Goal: Task Accomplishment & Management: Complete application form

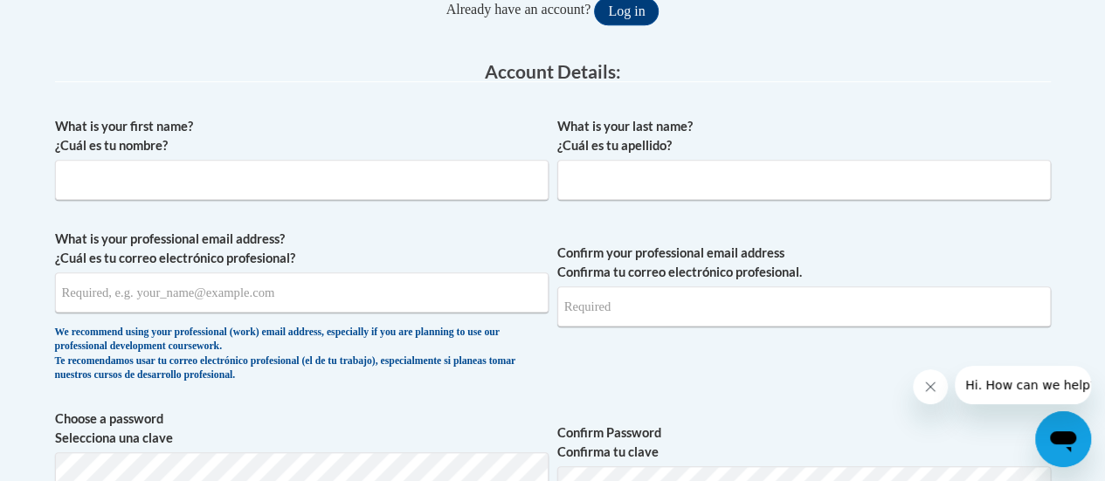
scroll to position [429, 0]
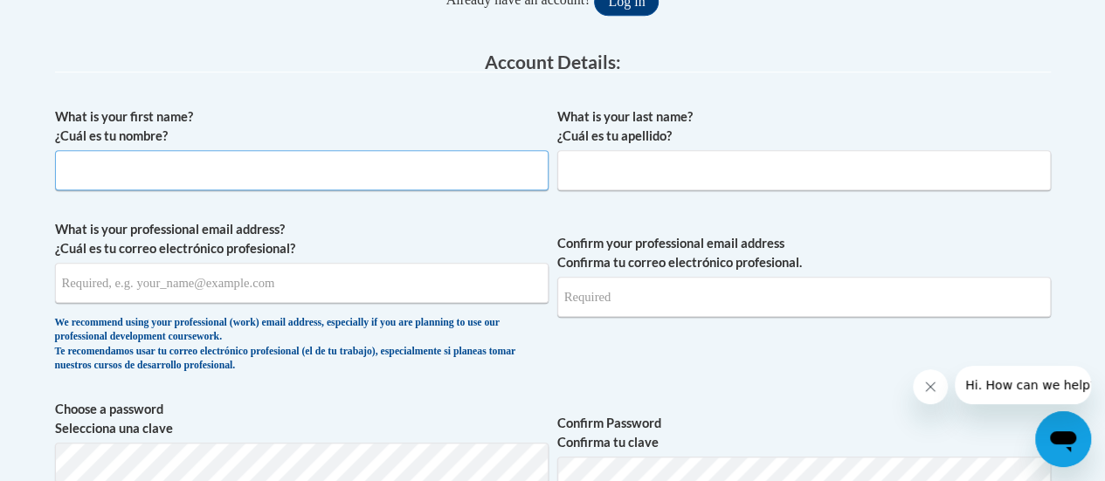
click at [301, 163] on input "What is your first name? ¿Cuál es tu nombre?" at bounding box center [302, 170] width 494 height 40
type input "[PERSON_NAME]"
type input "d"
type input "[PERSON_NAME]"
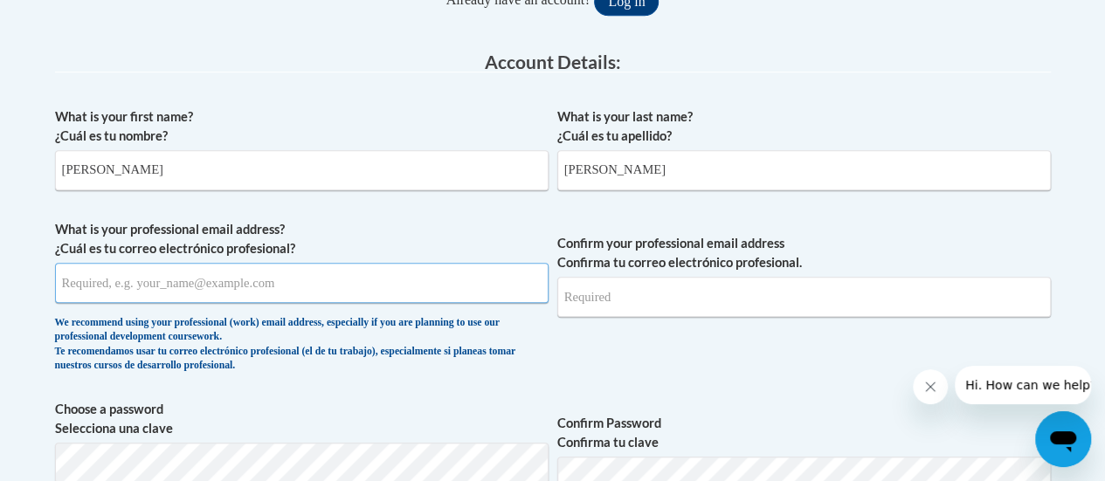
click at [246, 290] on input "What is your professional email address? ¿Cuál es tu correo electrónico profesi…" at bounding box center [302, 283] width 494 height 40
type input "d"
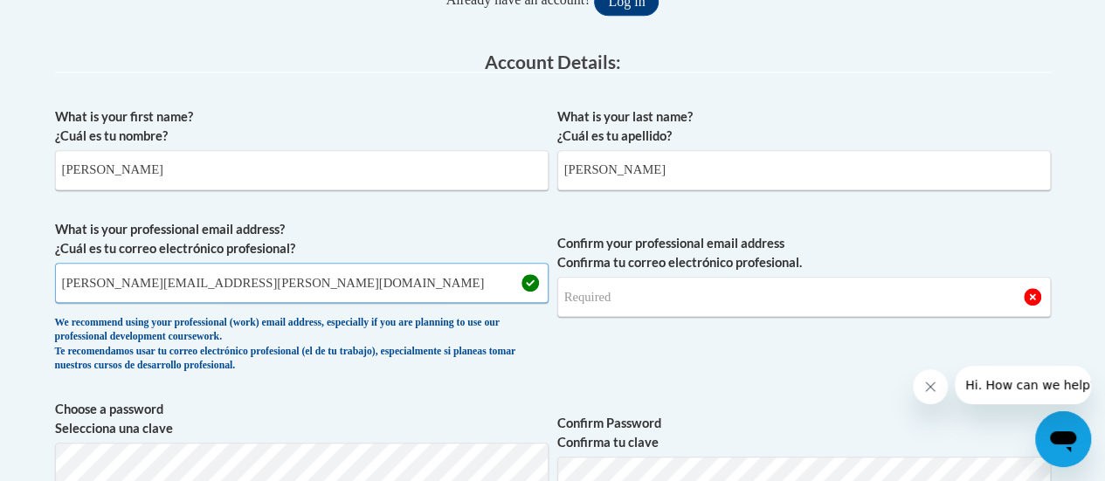
type input "[PERSON_NAME][EMAIL_ADDRESS][PERSON_NAME][DOMAIN_NAME]"
click at [662, 300] on input "Confirm your professional email address Confirma tu correo electrónico profesio…" at bounding box center [804, 297] width 494 height 40
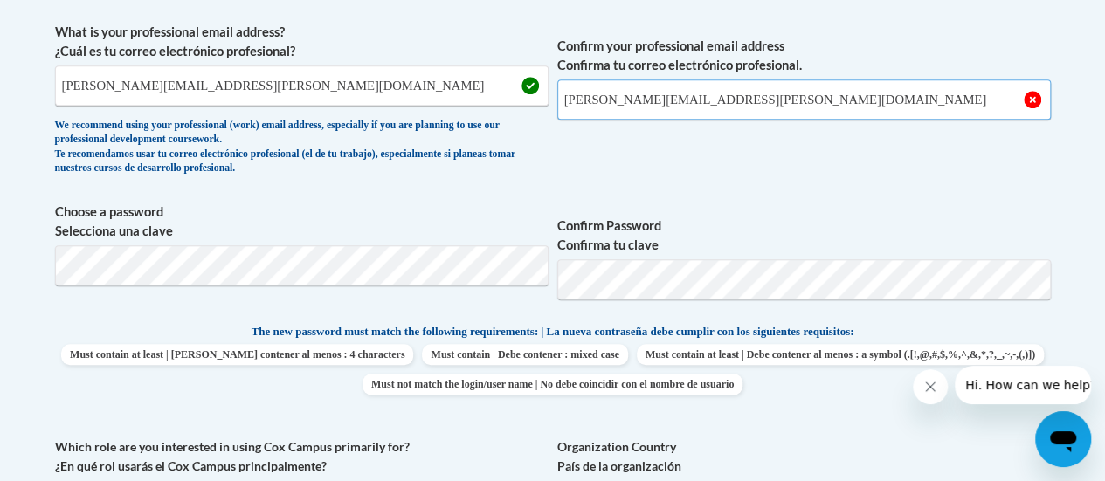
scroll to position [629, 0]
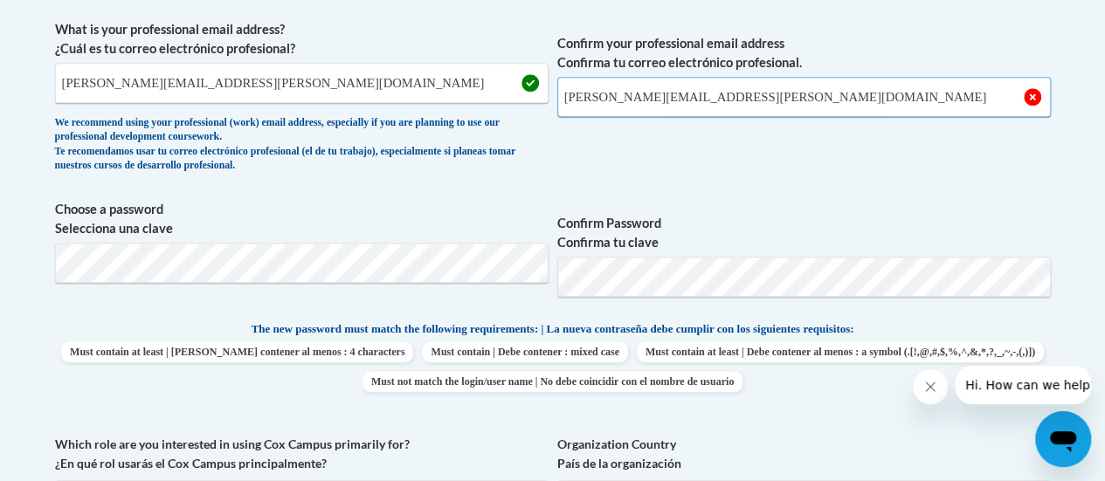
type input "[PERSON_NAME][EMAIL_ADDRESS][PERSON_NAME][DOMAIN_NAME]"
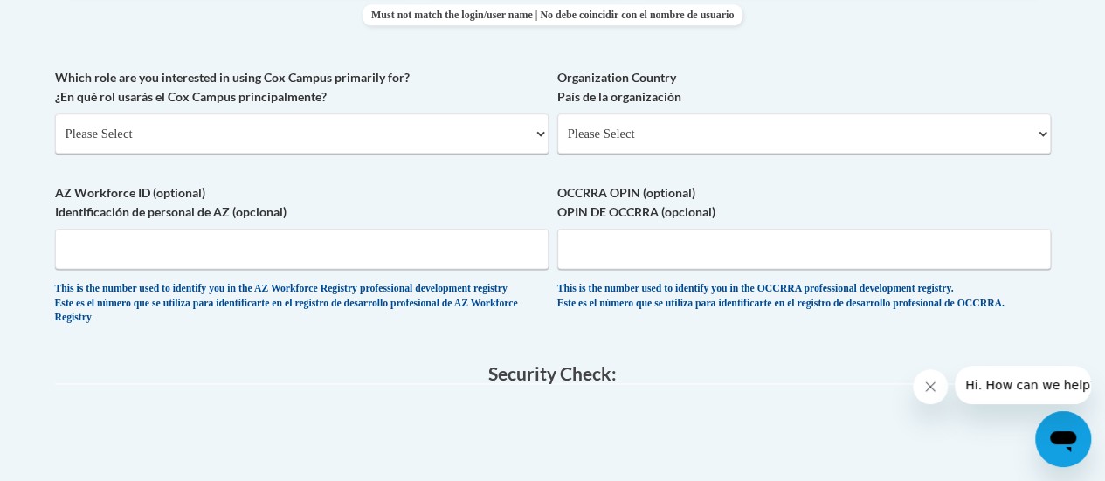
scroll to position [998, 0]
click at [114, 142] on select "Please Select College/University | Colegio/Universidad Community/Nonprofit Part…" at bounding box center [302, 132] width 494 height 40
click at [55, 112] on select "Please Select College/University | Colegio/Universidad Community/Nonprofit Part…" at bounding box center [302, 132] width 494 height 40
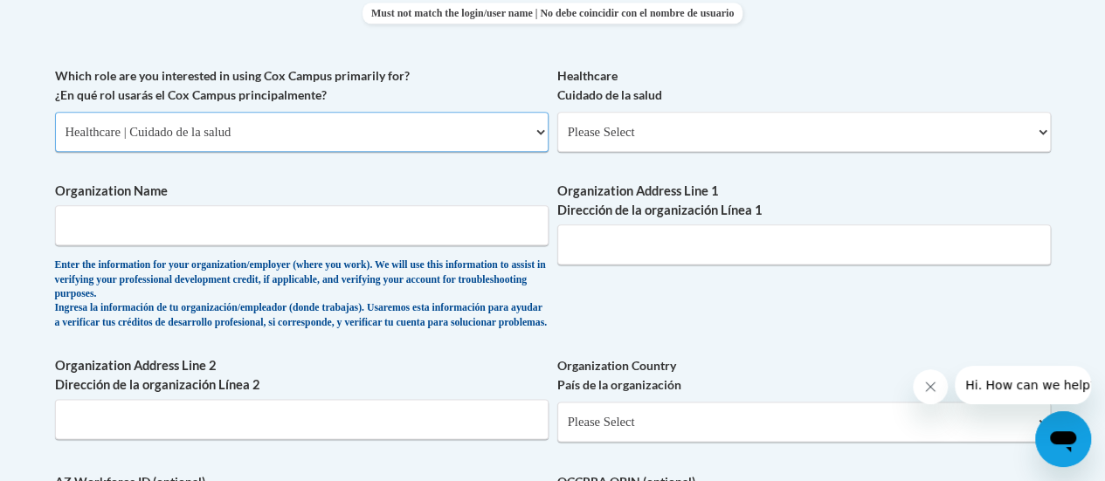
click at [114, 145] on select "Please Select College/University | Colegio/Universidad Community/Nonprofit Part…" at bounding box center [302, 132] width 494 height 40
select select "fbf2d438-af2f-41f8-98f1-81c410e29de3"
click at [55, 112] on select "Please Select College/University | Colegio/Universidad Community/Nonprofit Part…" at bounding box center [302, 132] width 494 height 40
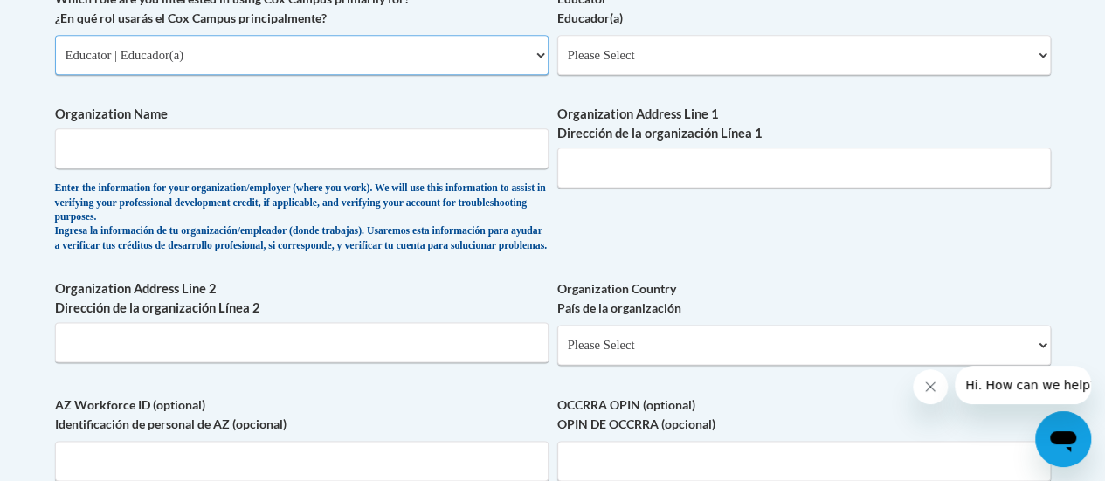
scroll to position [1076, 0]
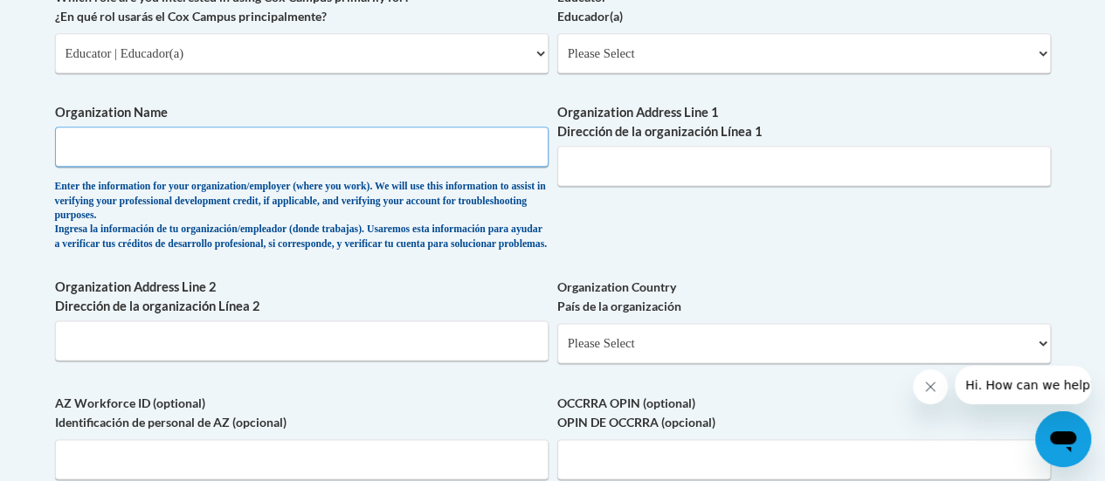
click at [407, 142] on input "Organization Name" at bounding box center [302, 147] width 494 height 40
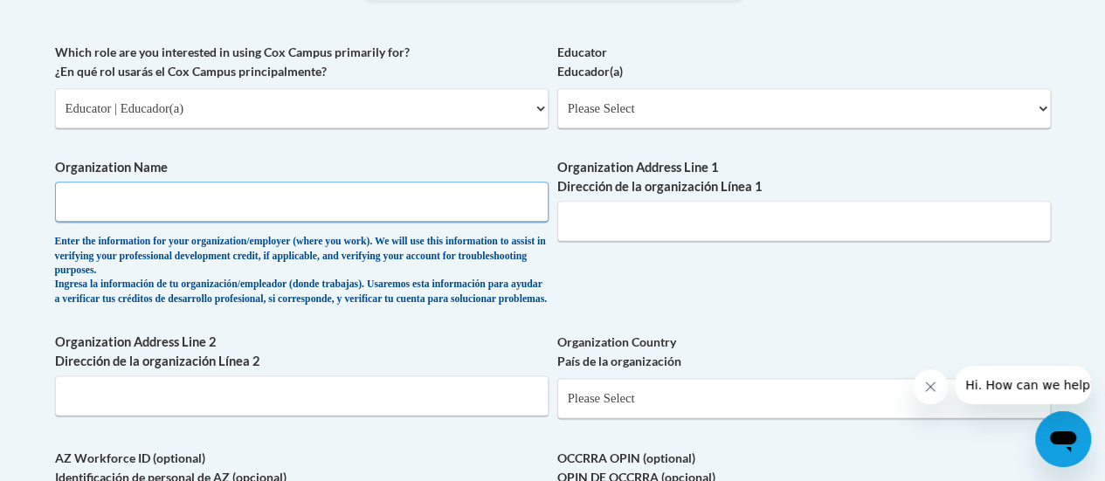
scroll to position [1020, 0]
click at [622, 120] on select "Please Select Early Learning/Daycare Teacher/Family Home Care Provider | Maestr…" at bounding box center [804, 109] width 494 height 40
select select "8e40623d-54d0-45cd-9f92-5df65cd3f8cf"
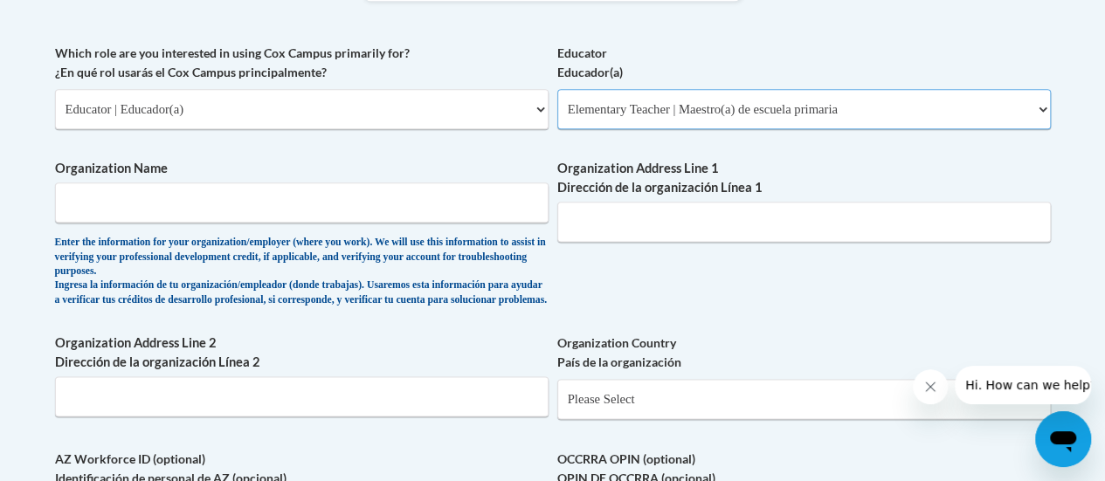
click at [557, 89] on select "Please Select Early Learning/Daycare Teacher/Family Home Care Provider | Maestr…" at bounding box center [804, 109] width 494 height 40
click at [601, 227] on input "Organization Address Line 1 Dirección de la organización Línea 1" at bounding box center [804, 222] width 494 height 40
click at [326, 201] on input "Organization Name" at bounding box center [302, 203] width 494 height 40
click at [469, 142] on div "What is your first name? ¿Cuál es tu nombre? [PERSON_NAME] What is your last na…" at bounding box center [553, 58] width 996 height 1102
click at [418, 173] on label "Organization Name" at bounding box center [302, 168] width 494 height 19
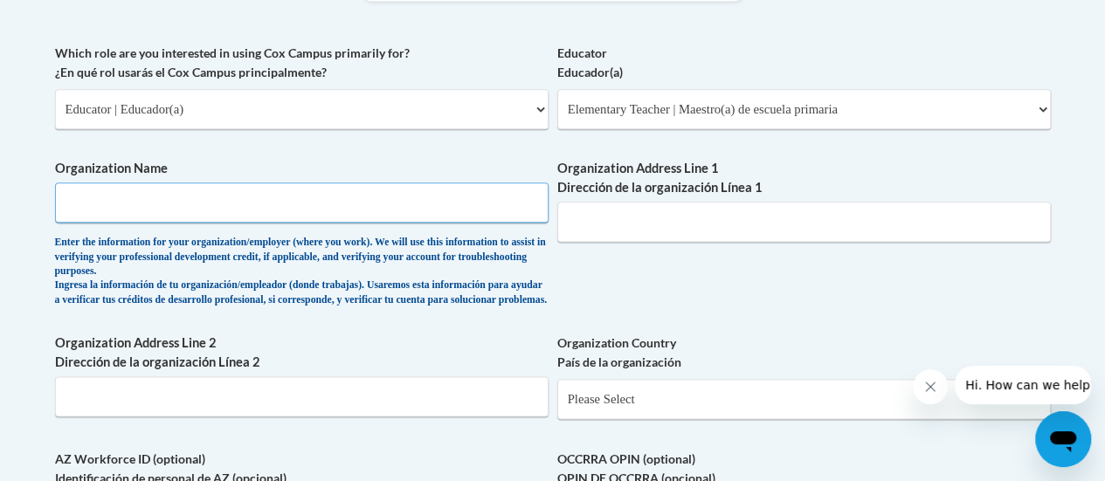
click at [418, 183] on input "Organization Name" at bounding box center [302, 203] width 494 height 40
click at [411, 204] on input "Organization Name" at bounding box center [302, 203] width 494 height 40
type input "[PERSON_NAME][GEOGRAPHIC_DATA]"
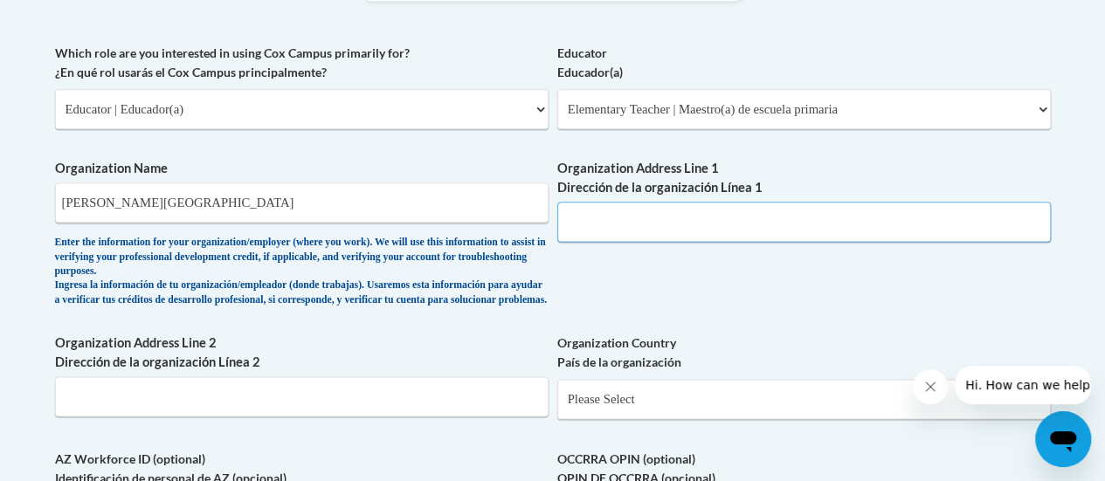
click at [733, 215] on input "Organization Address Line 1 Dirección de la organización Línea 1" at bounding box center [804, 222] width 494 height 40
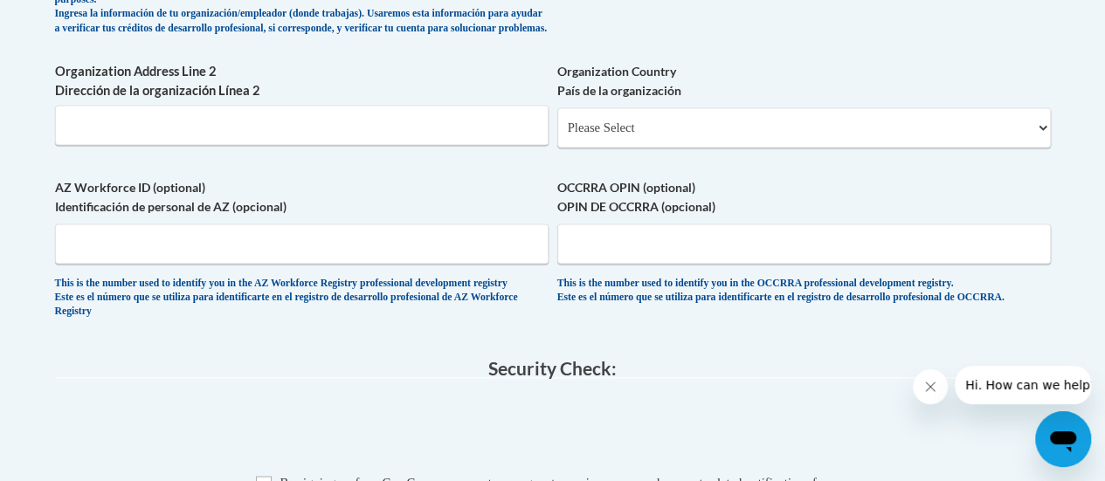
scroll to position [1294, 0]
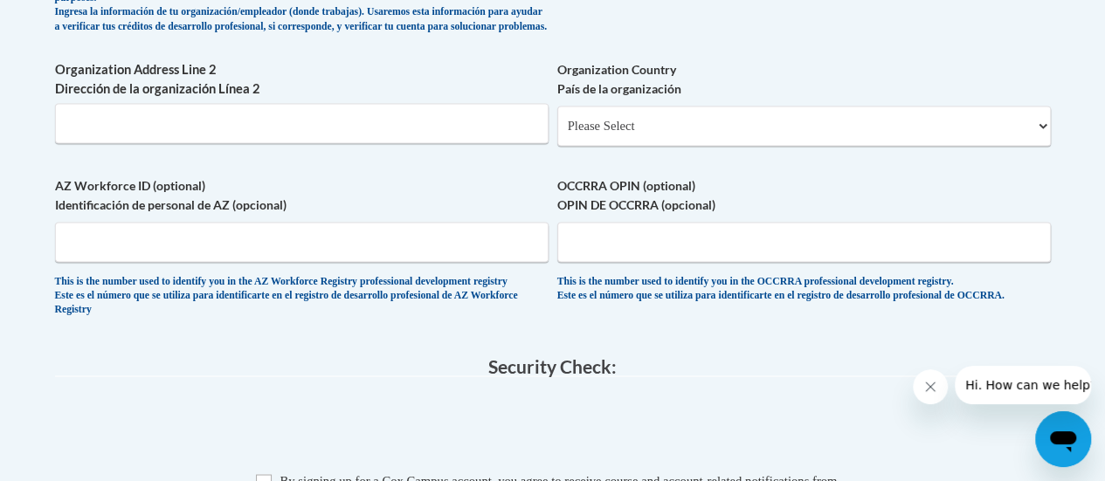
type input "[STREET_ADDRESS]"
click at [602, 139] on select "Please Select [GEOGRAPHIC_DATA] | [GEOGRAPHIC_DATA] Outside of [GEOGRAPHIC_DATA…" at bounding box center [804, 126] width 494 height 40
select select "ad49bcad-a171-4b2e-b99c-48b446064914"
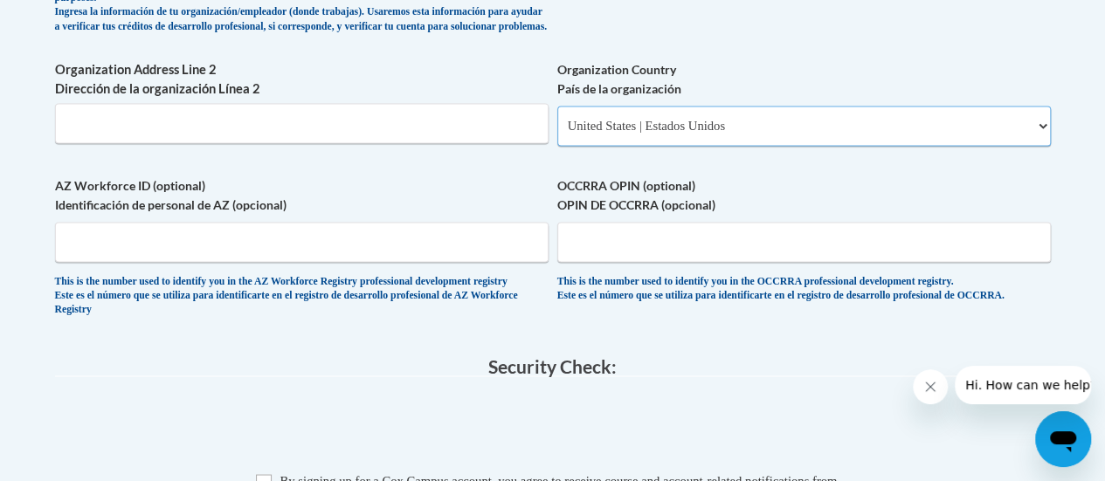
click at [557, 119] on select "Please Select [GEOGRAPHIC_DATA] | [GEOGRAPHIC_DATA] Outside of [GEOGRAPHIC_DATA…" at bounding box center [804, 126] width 494 height 40
select select
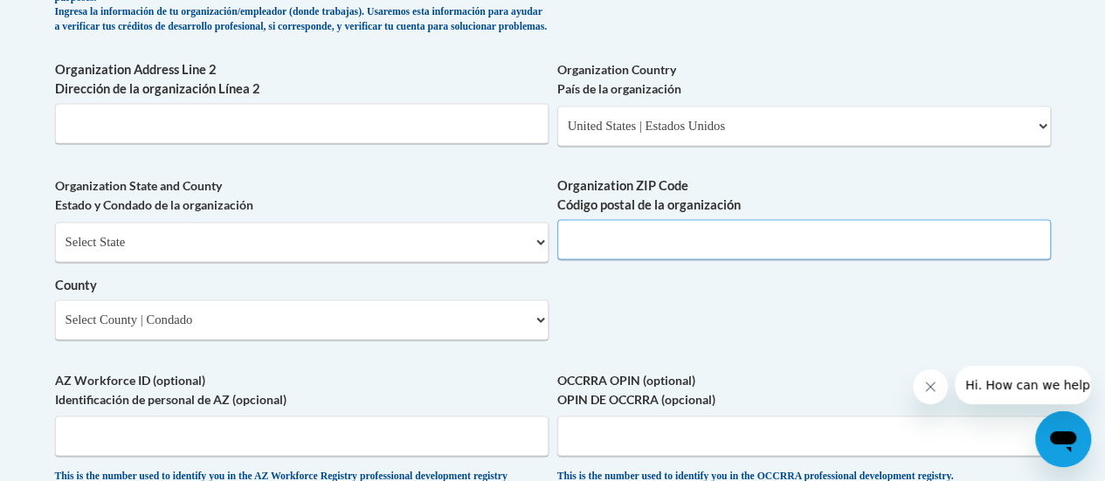
click at [792, 253] on input "Organization ZIP Code Código postal de la organización" at bounding box center [804, 239] width 494 height 40
type input "53403"
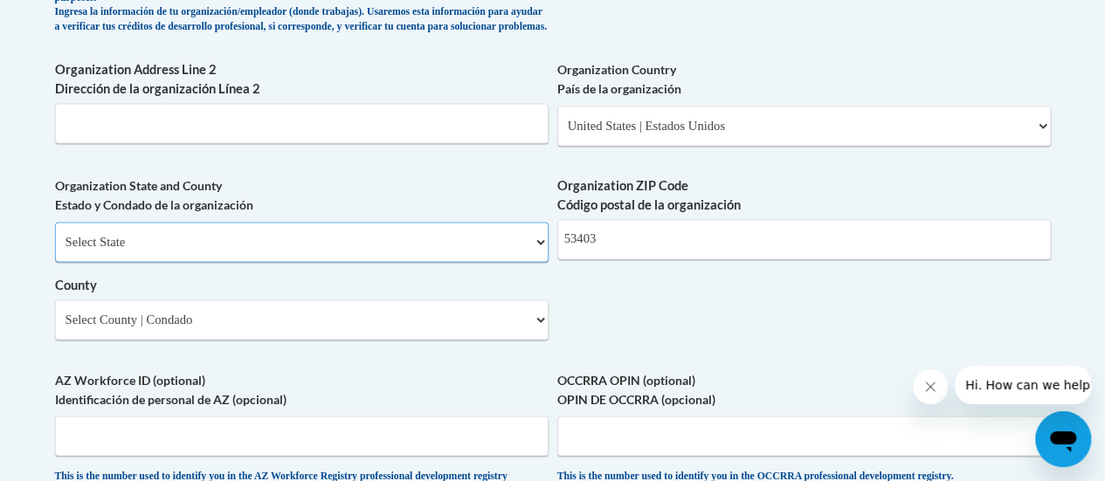
click at [397, 262] on select "Select State [US_STATE] [US_STATE] [US_STATE] [US_STATE] [US_STATE] [US_STATE] …" at bounding box center [302, 242] width 494 height 40
click at [55, 235] on select "Select State [US_STATE] [US_STATE] [US_STATE] [US_STATE] [US_STATE] [US_STATE] …" at bounding box center [302, 242] width 494 height 40
click at [403, 262] on select "Select State [US_STATE] [US_STATE] [US_STATE] [US_STATE] [US_STATE] [US_STATE] …" at bounding box center [302, 242] width 494 height 40
select select "[US_STATE]"
click at [55, 235] on select "Select State [US_STATE] [US_STATE] [US_STATE] [US_STATE] [US_STATE] [US_STATE] …" at bounding box center [302, 242] width 494 height 40
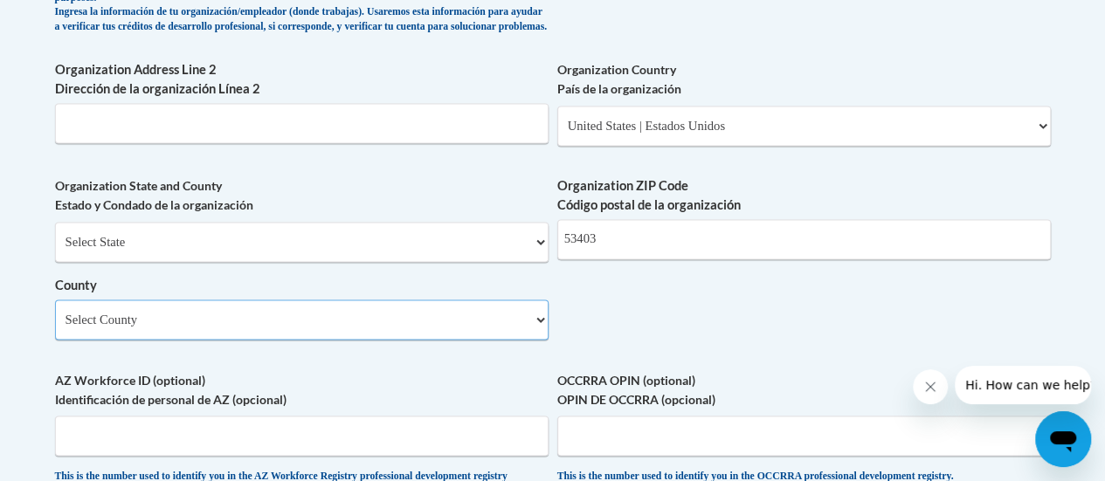
click at [510, 335] on select "Select County [GEOGRAPHIC_DATA] [GEOGRAPHIC_DATA] [PERSON_NAME][GEOGRAPHIC_DATA…" at bounding box center [302, 320] width 494 height 40
click at [55, 313] on select "Select County [GEOGRAPHIC_DATA] [GEOGRAPHIC_DATA] [PERSON_NAME][GEOGRAPHIC_DATA…" at bounding box center [302, 320] width 494 height 40
click at [515, 340] on select "Select County [GEOGRAPHIC_DATA] [GEOGRAPHIC_DATA] [PERSON_NAME][GEOGRAPHIC_DATA…" at bounding box center [302, 320] width 494 height 40
select select "[GEOGRAPHIC_DATA]"
click at [55, 313] on select "Select County [GEOGRAPHIC_DATA] [GEOGRAPHIC_DATA] [PERSON_NAME][GEOGRAPHIC_DATA…" at bounding box center [302, 320] width 494 height 40
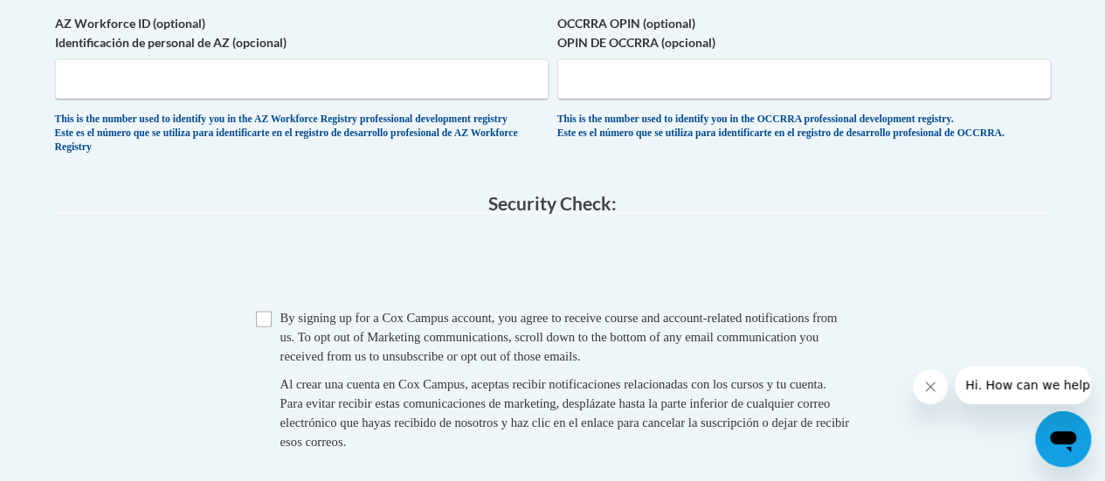
scroll to position [1657, 0]
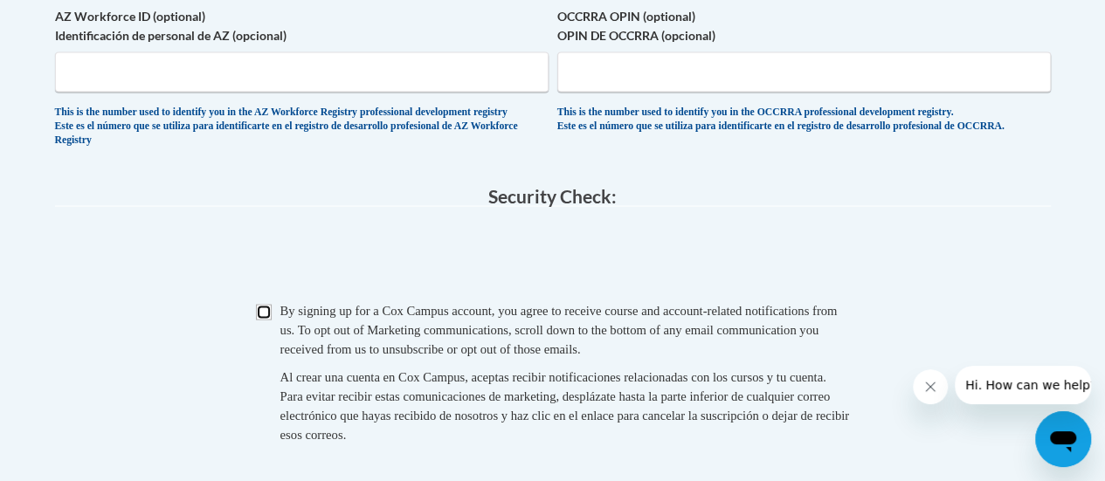
click at [263, 321] on input "Checkbox" at bounding box center [264, 313] width 16 height 16
checkbox input "true"
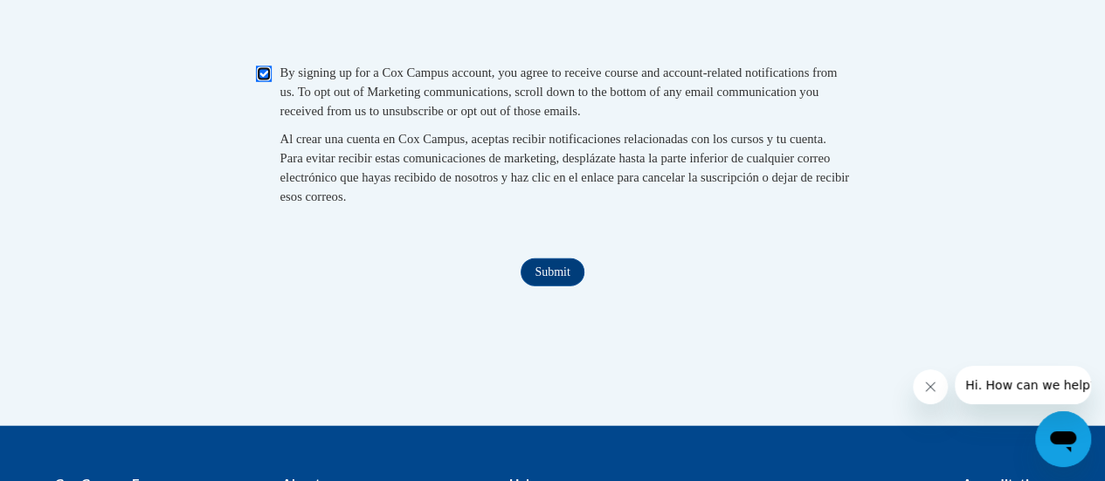
scroll to position [1902, 0]
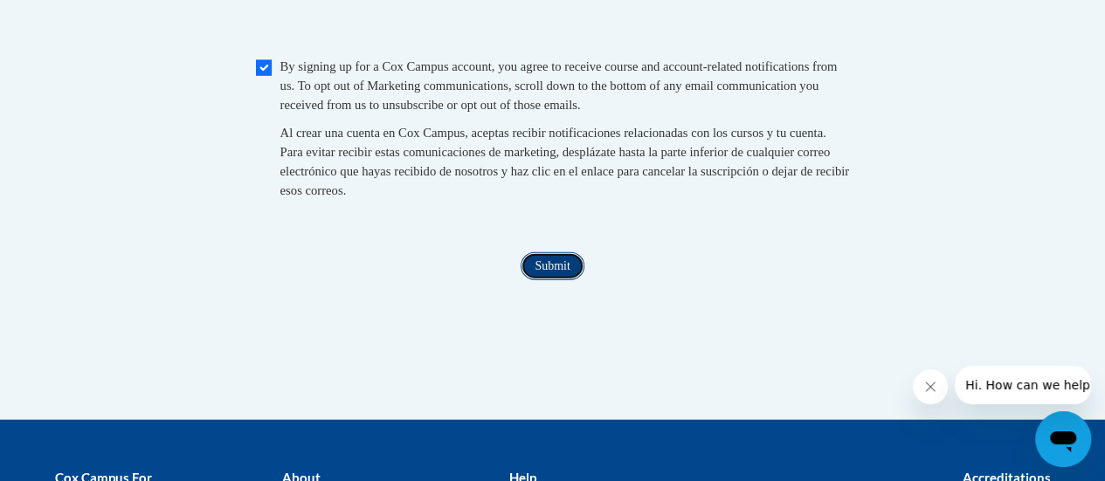
click at [557, 280] on input "Submit" at bounding box center [552, 266] width 63 height 28
